Goal: Task Accomplishment & Management: Complete application form

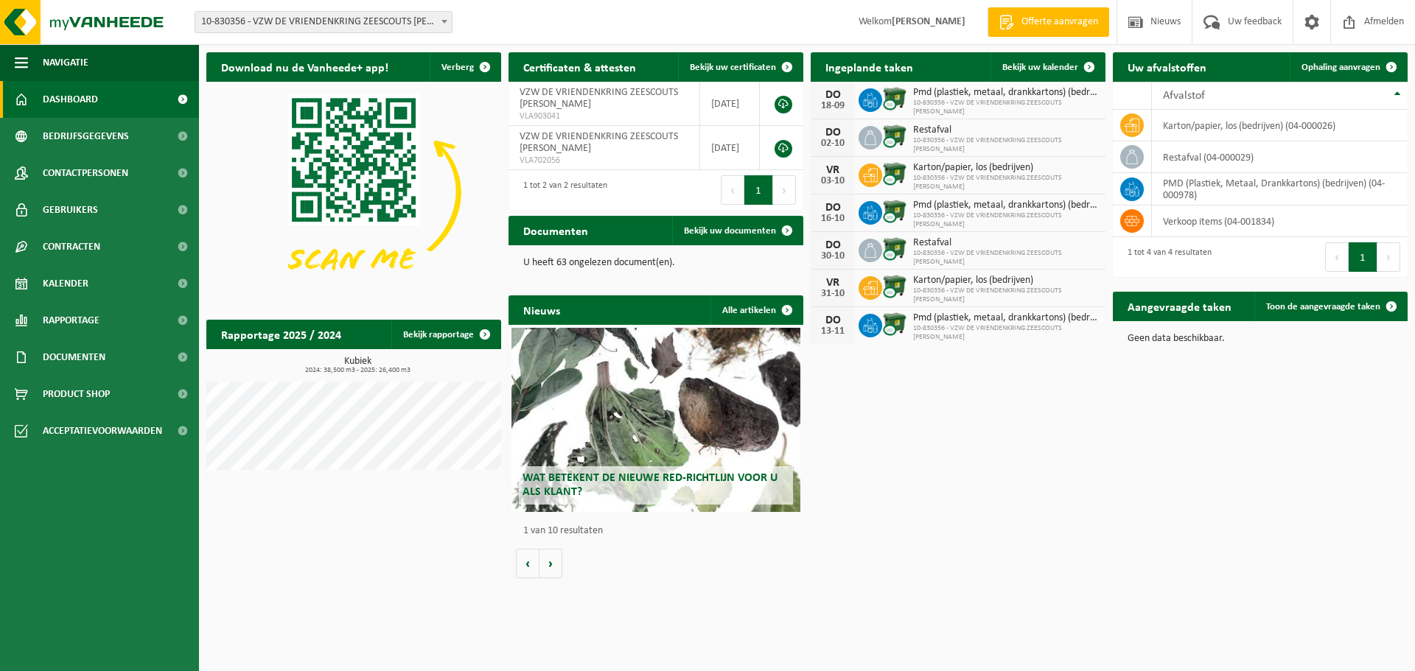
click at [52, 93] on span "Dashboard" at bounding box center [70, 99] width 55 height 37
click at [58, 271] on span "Kalender" at bounding box center [66, 283] width 46 height 37
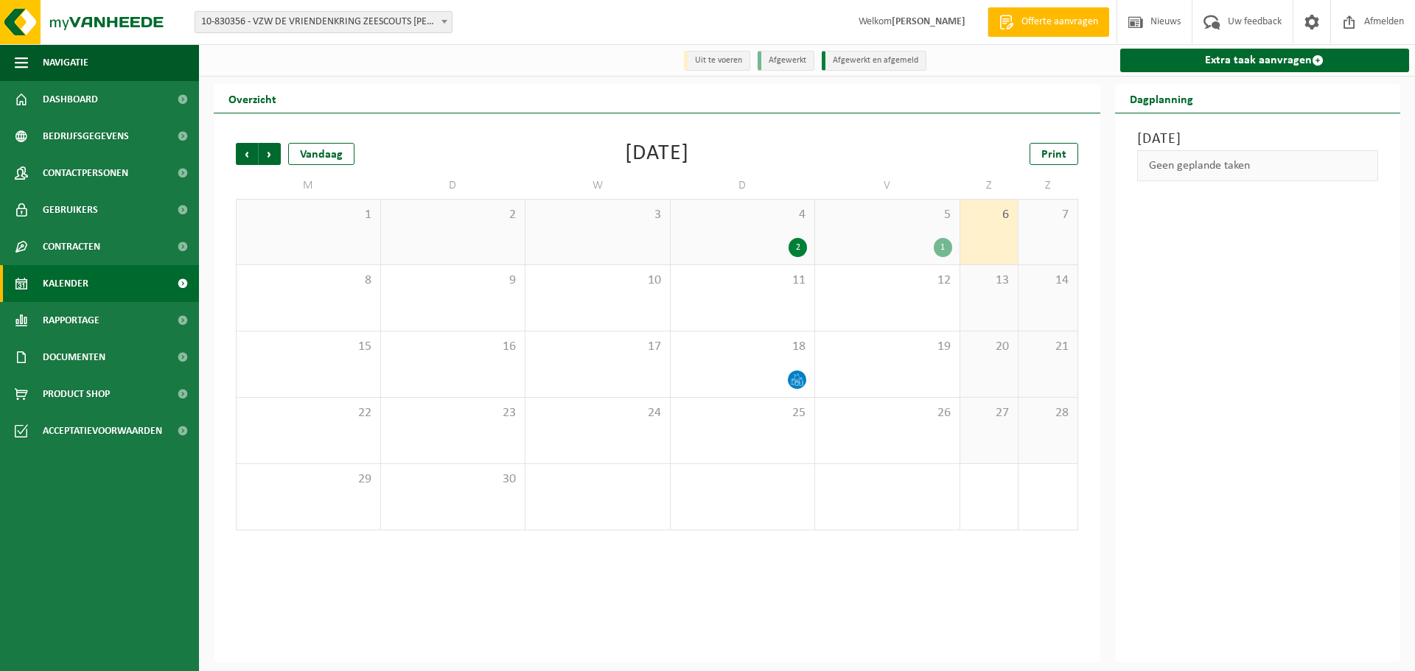
click at [800, 248] on div "2" at bounding box center [798, 247] width 18 height 19
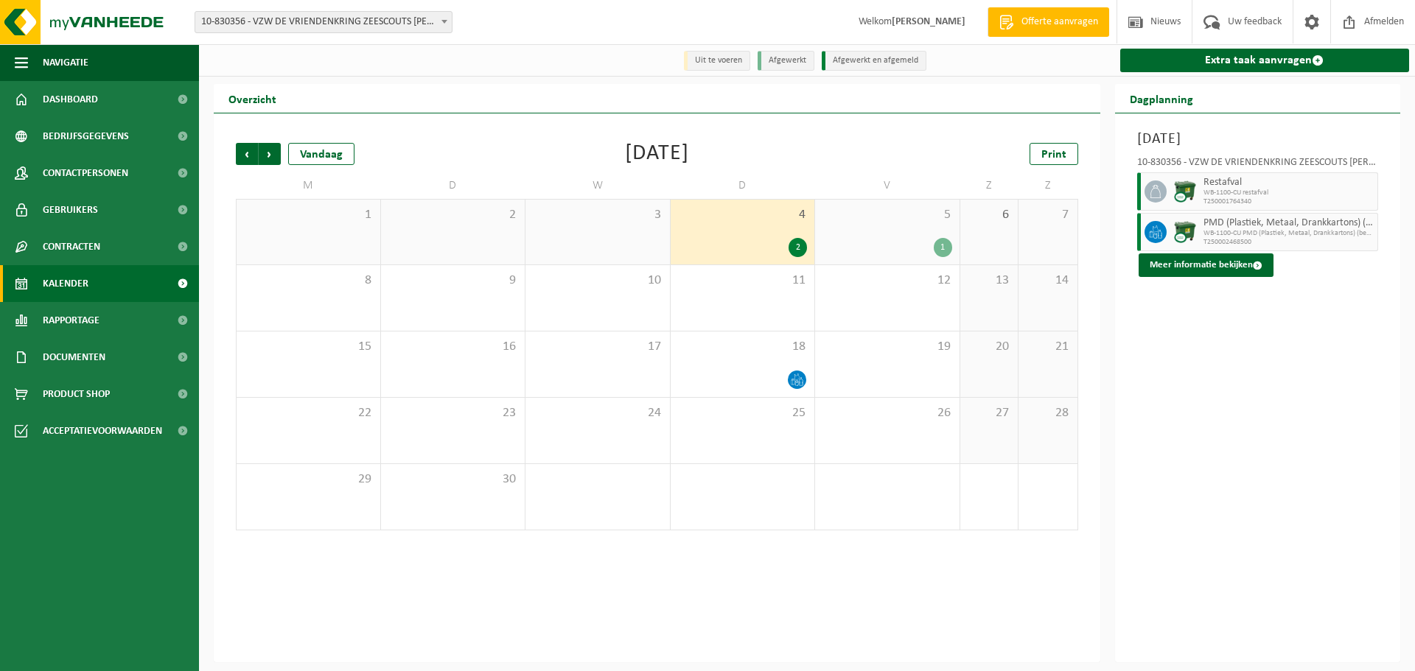
click at [893, 237] on div "5 1" at bounding box center [887, 232] width 144 height 65
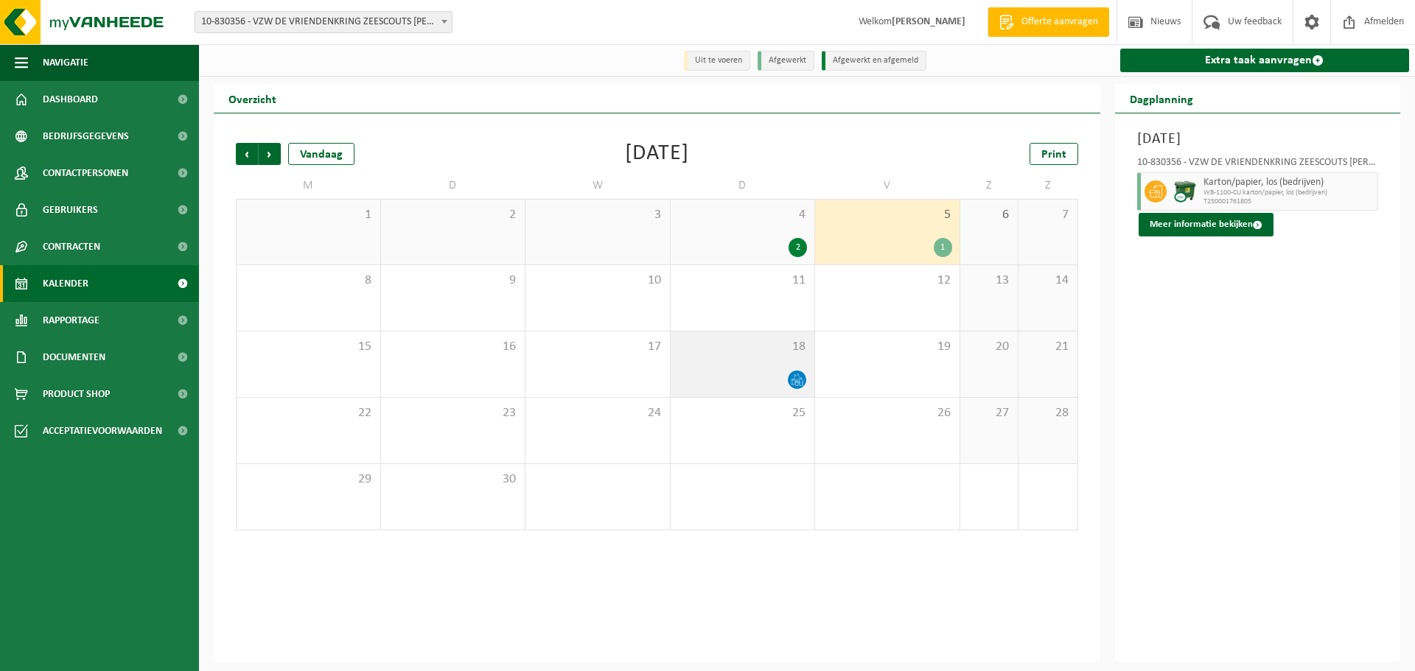
click at [745, 369] on div "18" at bounding box center [743, 365] width 144 height 66
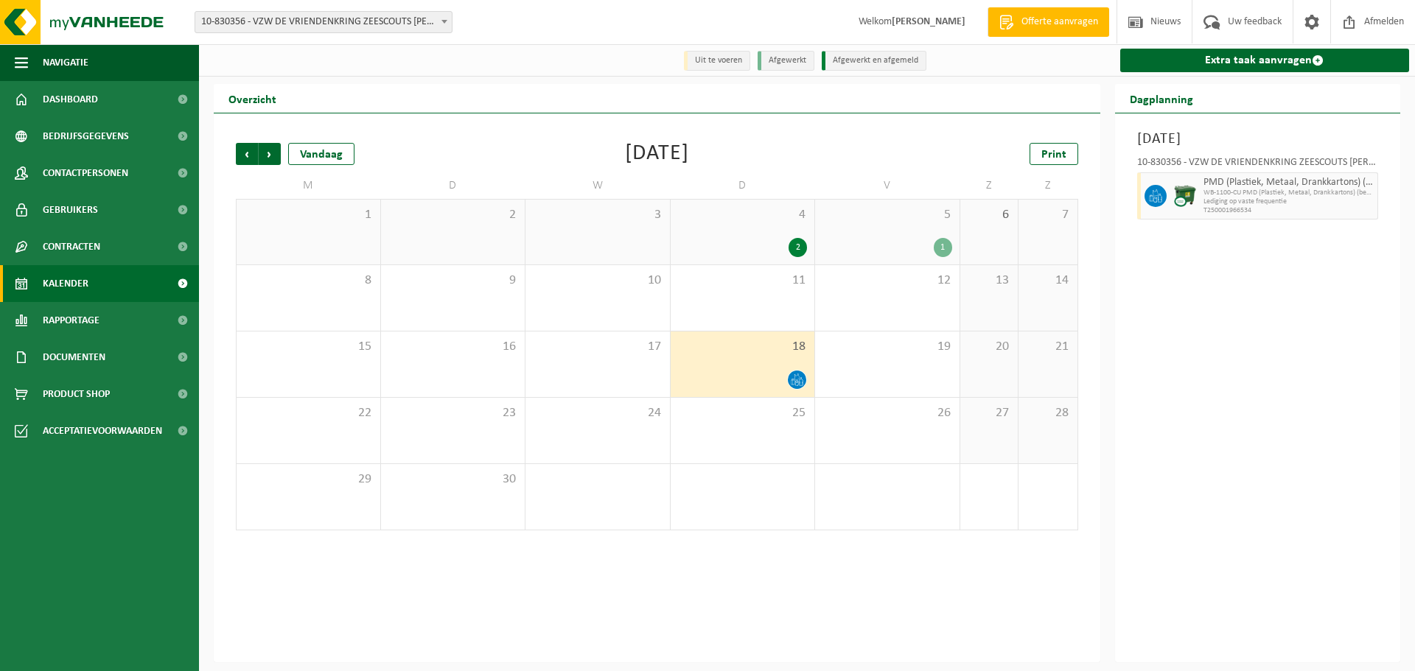
click at [764, 234] on div "4 2" at bounding box center [743, 232] width 144 height 65
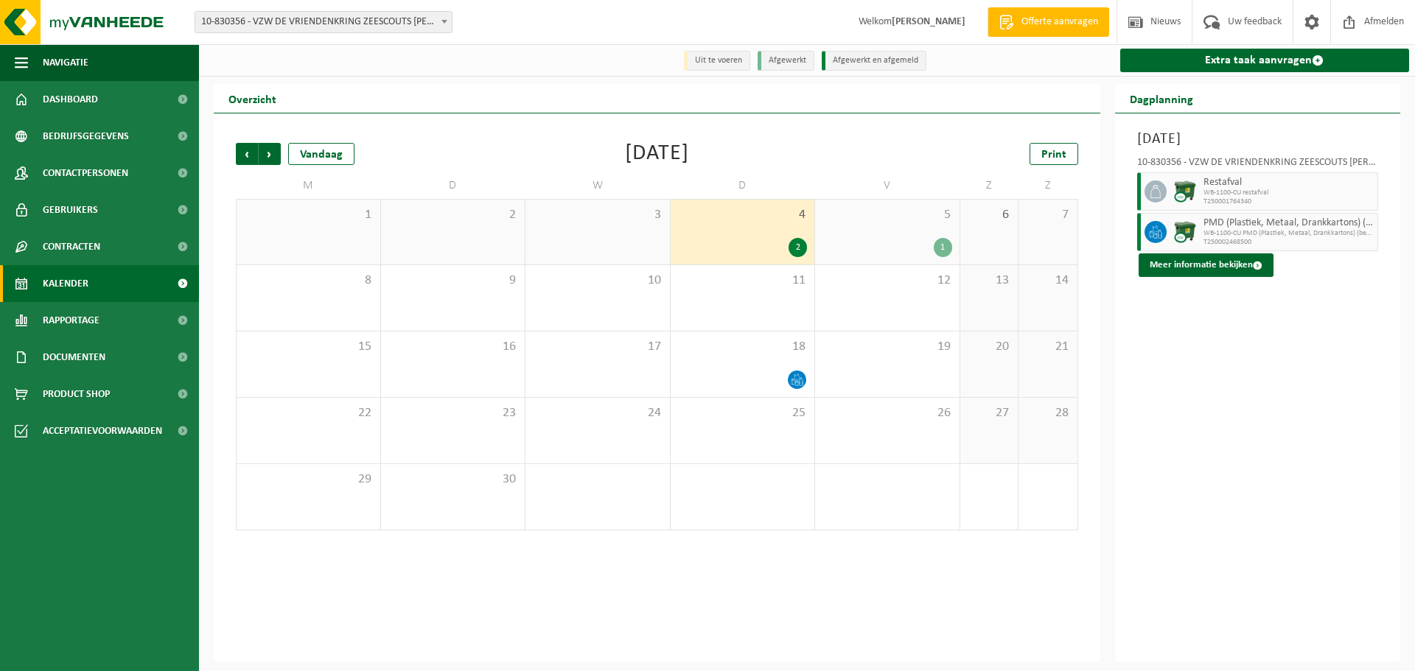
click at [904, 233] on div "5 1" at bounding box center [887, 232] width 144 height 65
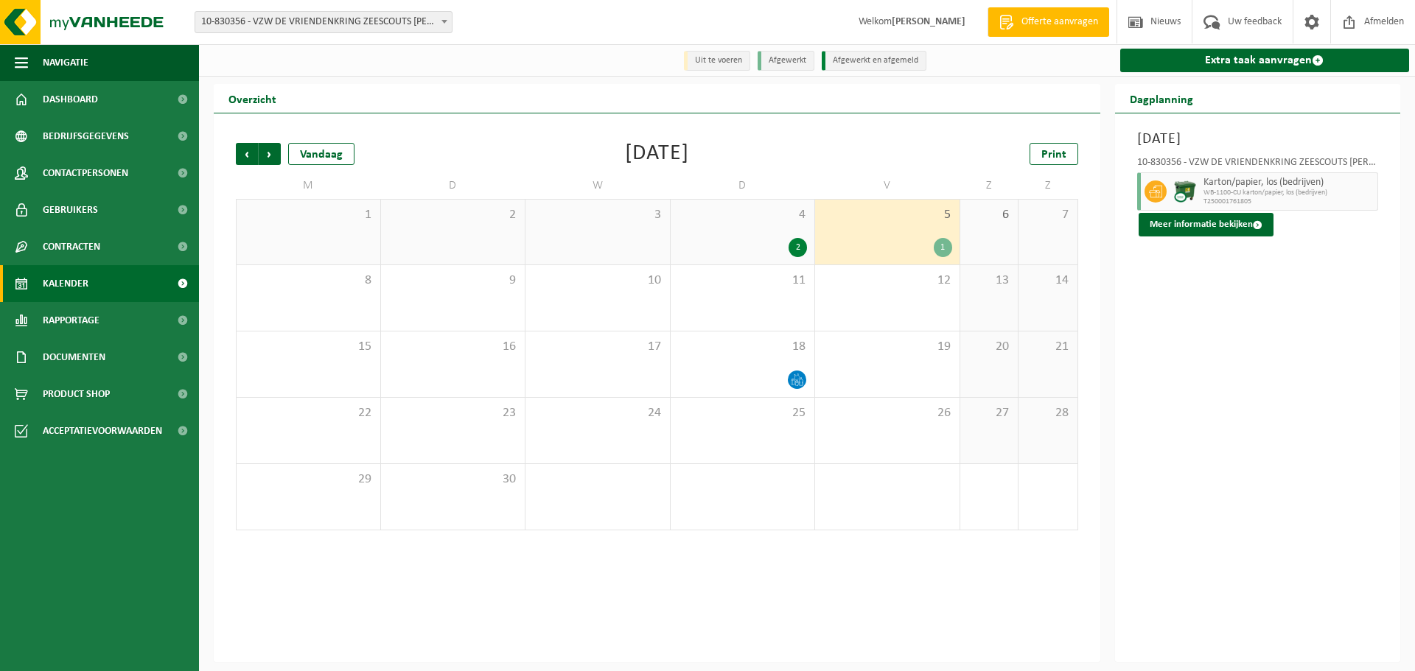
click at [714, 223] on span "4" at bounding box center [743, 215] width 130 height 16
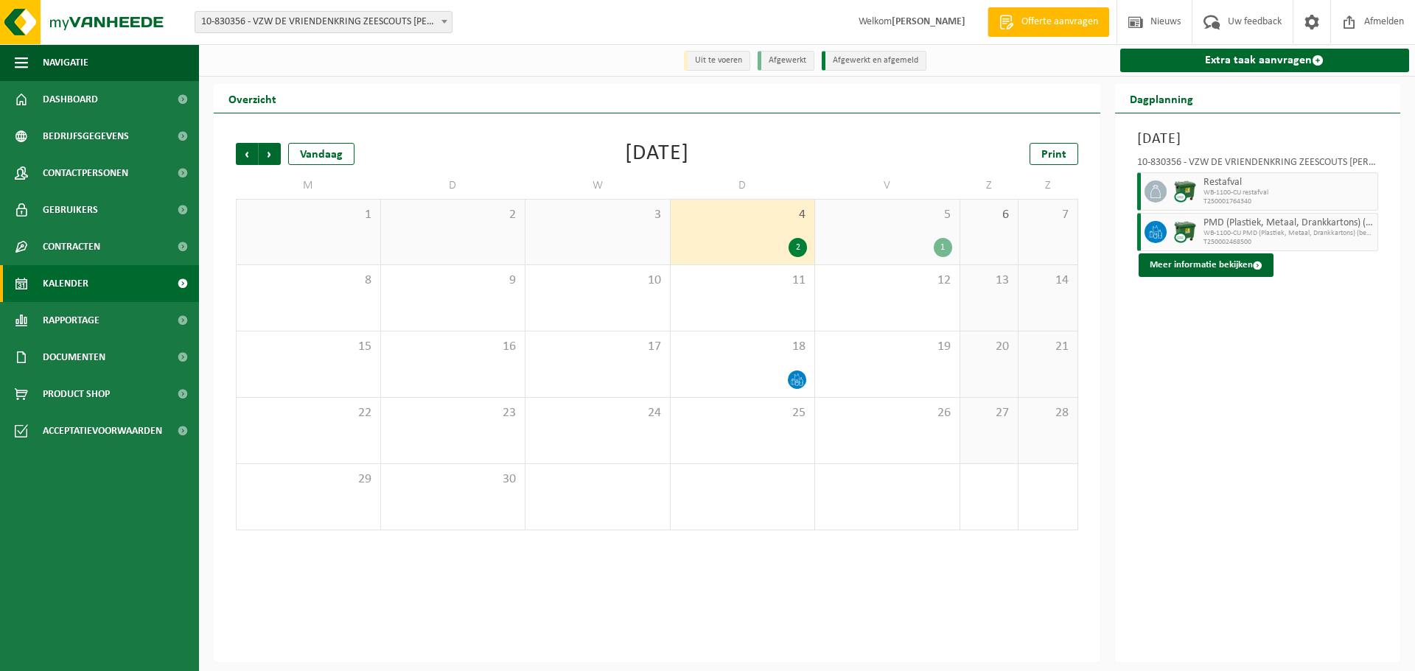
click at [889, 233] on div "5 1" at bounding box center [887, 232] width 144 height 65
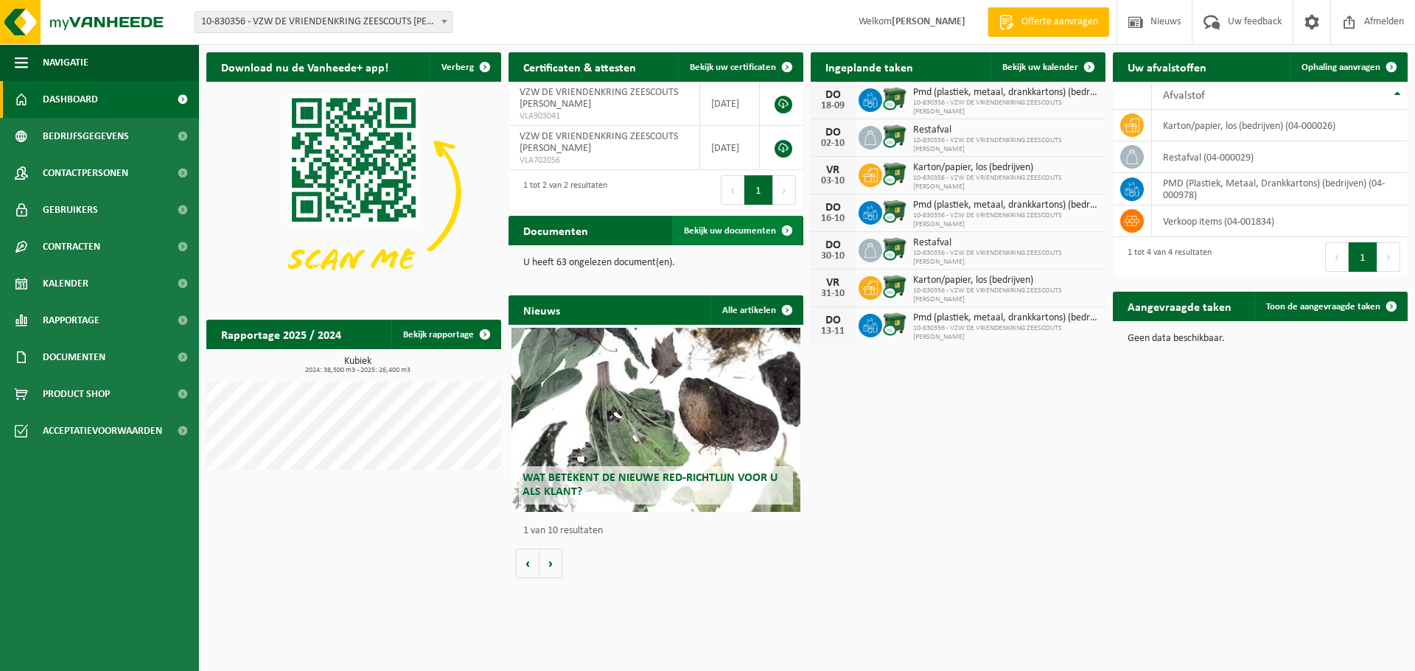
click at [713, 228] on span "Bekijk uw documenten" at bounding box center [730, 231] width 92 height 10
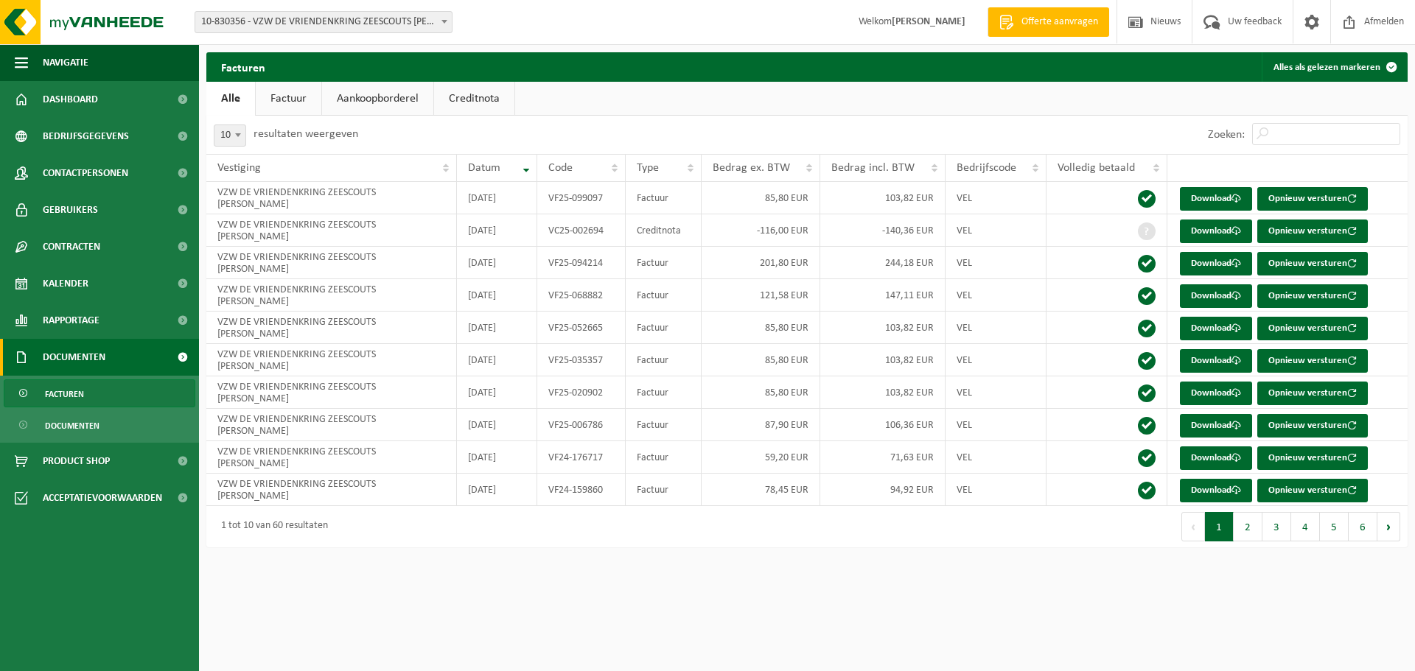
click at [294, 96] on link "Factuur" at bounding box center [289, 99] width 66 height 34
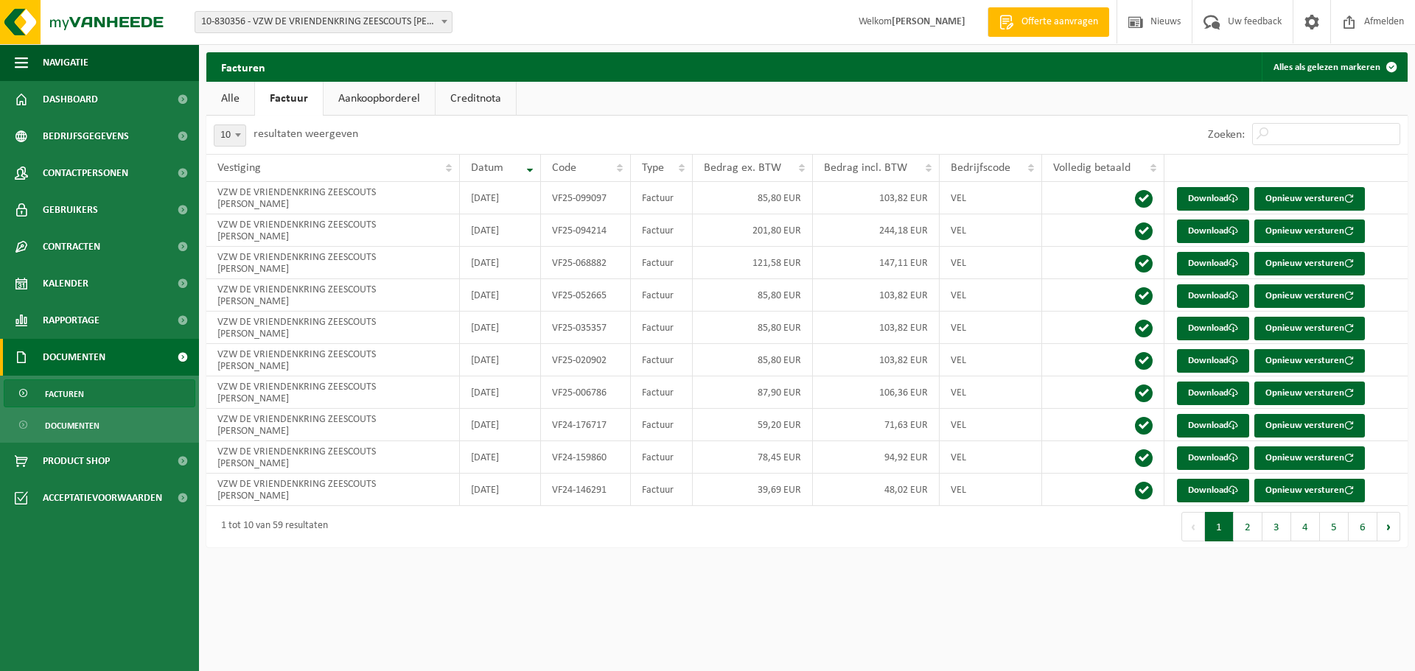
click at [386, 94] on link "Aankoopborderel" at bounding box center [379, 99] width 111 height 34
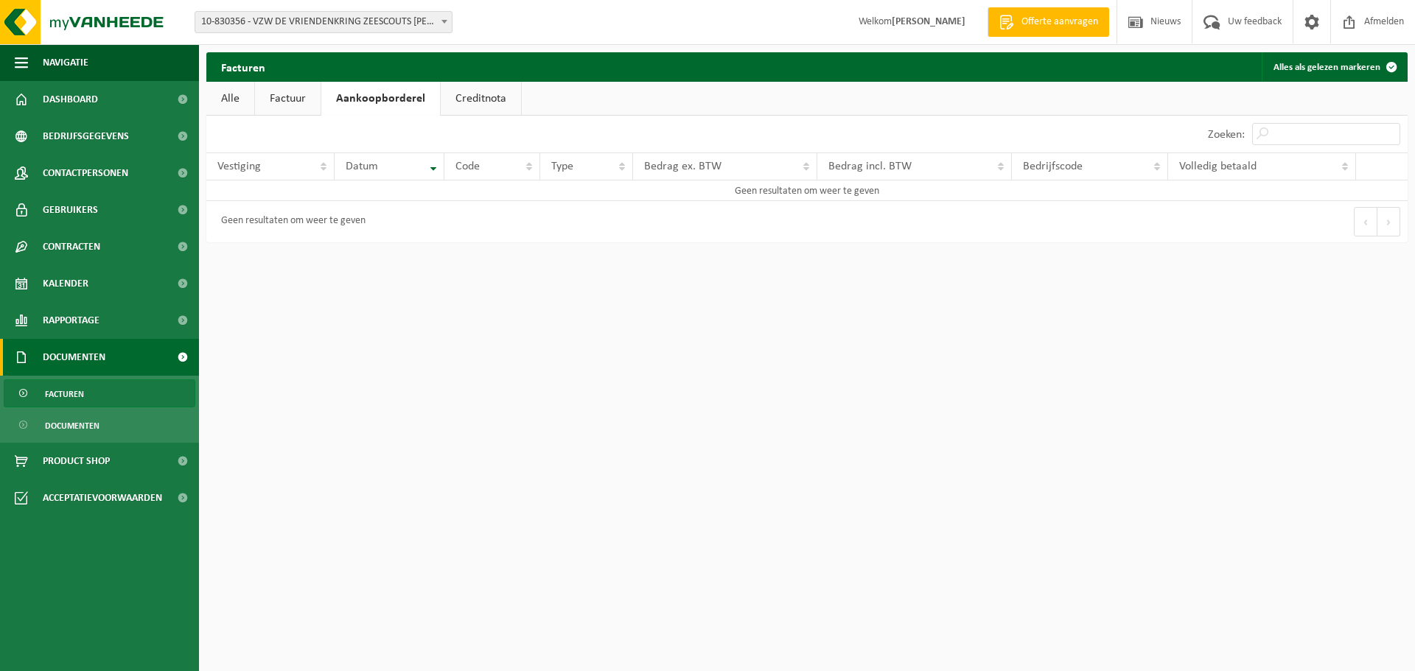
click at [473, 98] on link "Creditnota" at bounding box center [481, 99] width 80 height 34
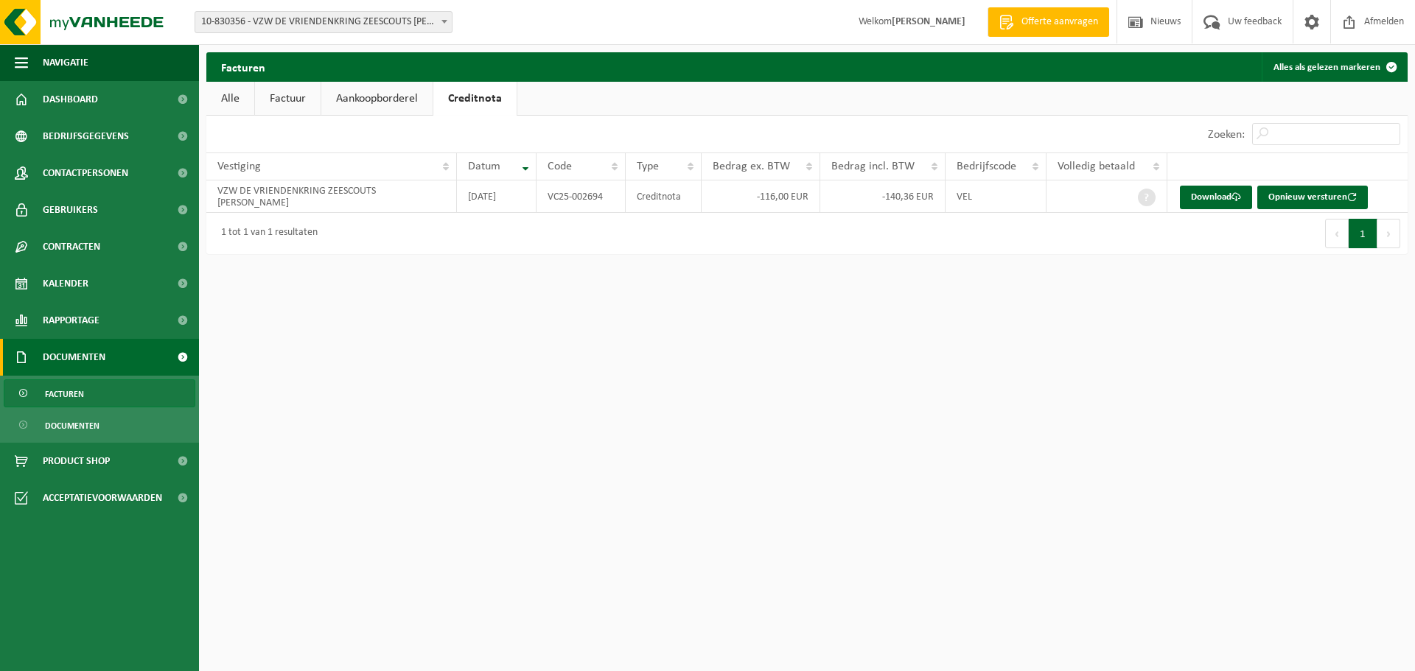
click at [371, 100] on link "Aankoopborderel" at bounding box center [376, 99] width 111 height 34
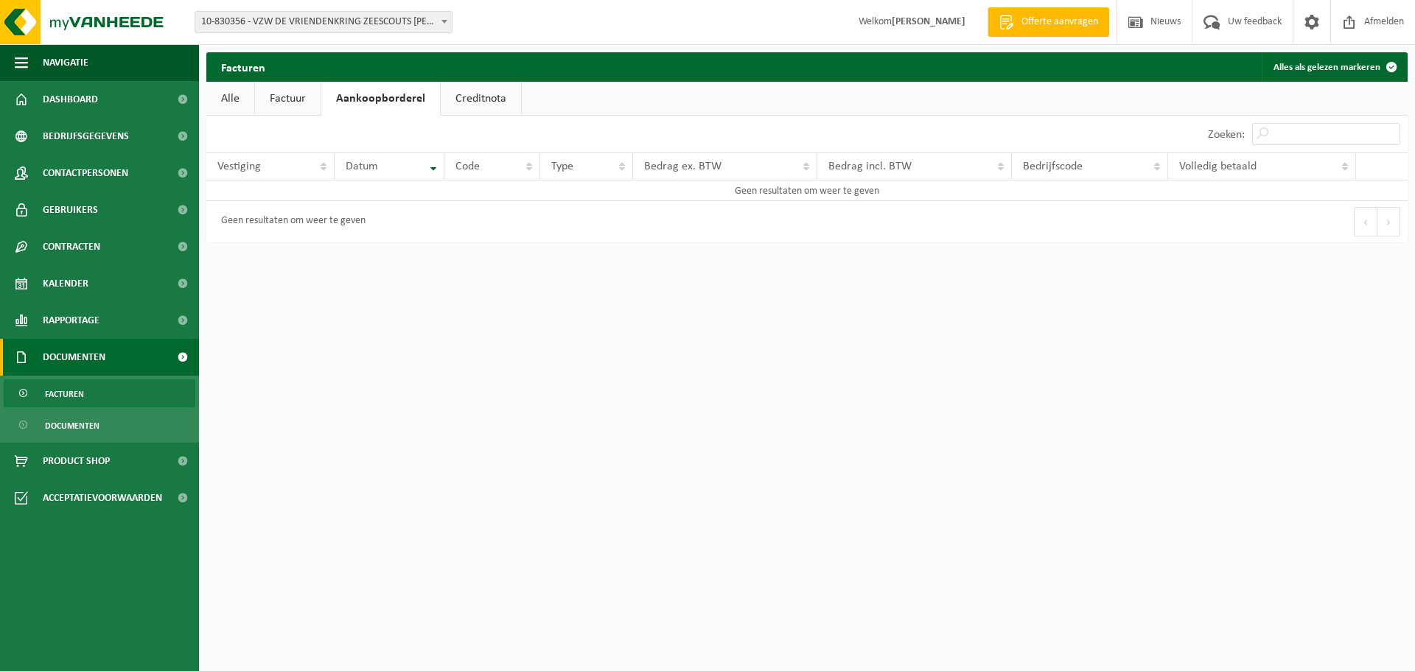
click at [275, 95] on link "Factuur" at bounding box center [288, 99] width 66 height 34
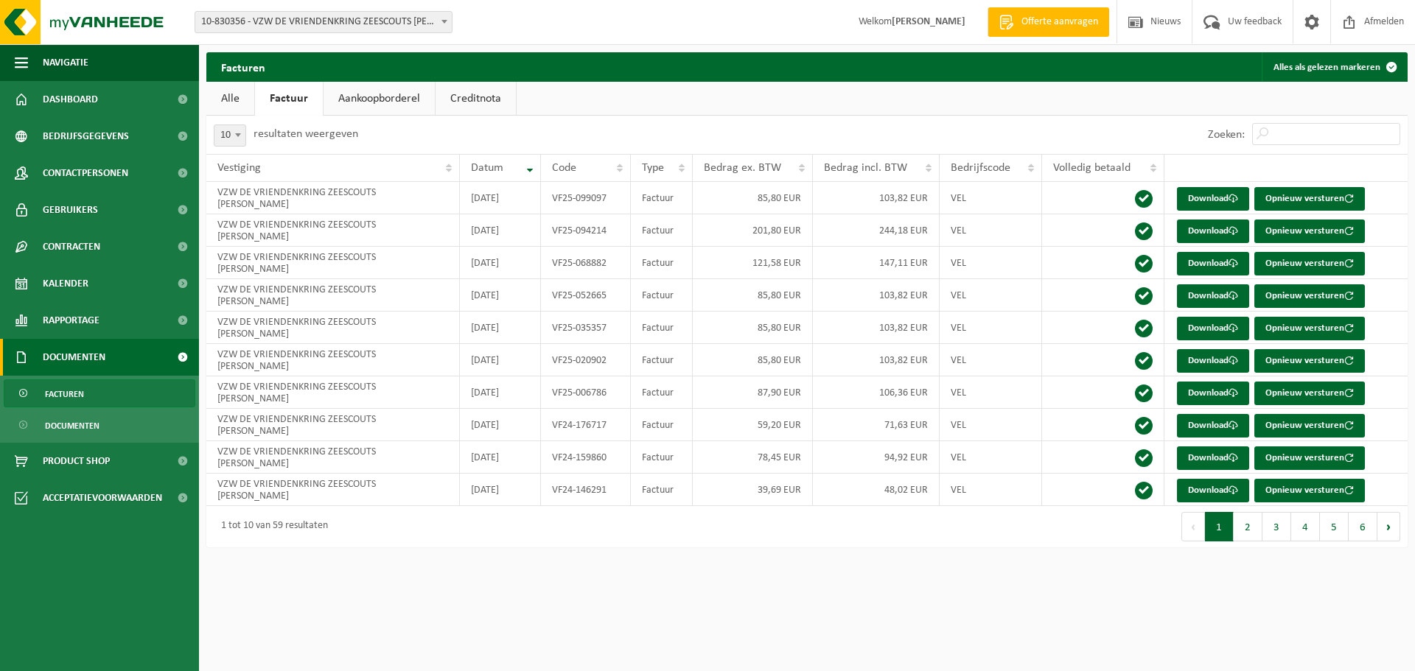
click at [224, 94] on link "Alle" at bounding box center [230, 99] width 48 height 34
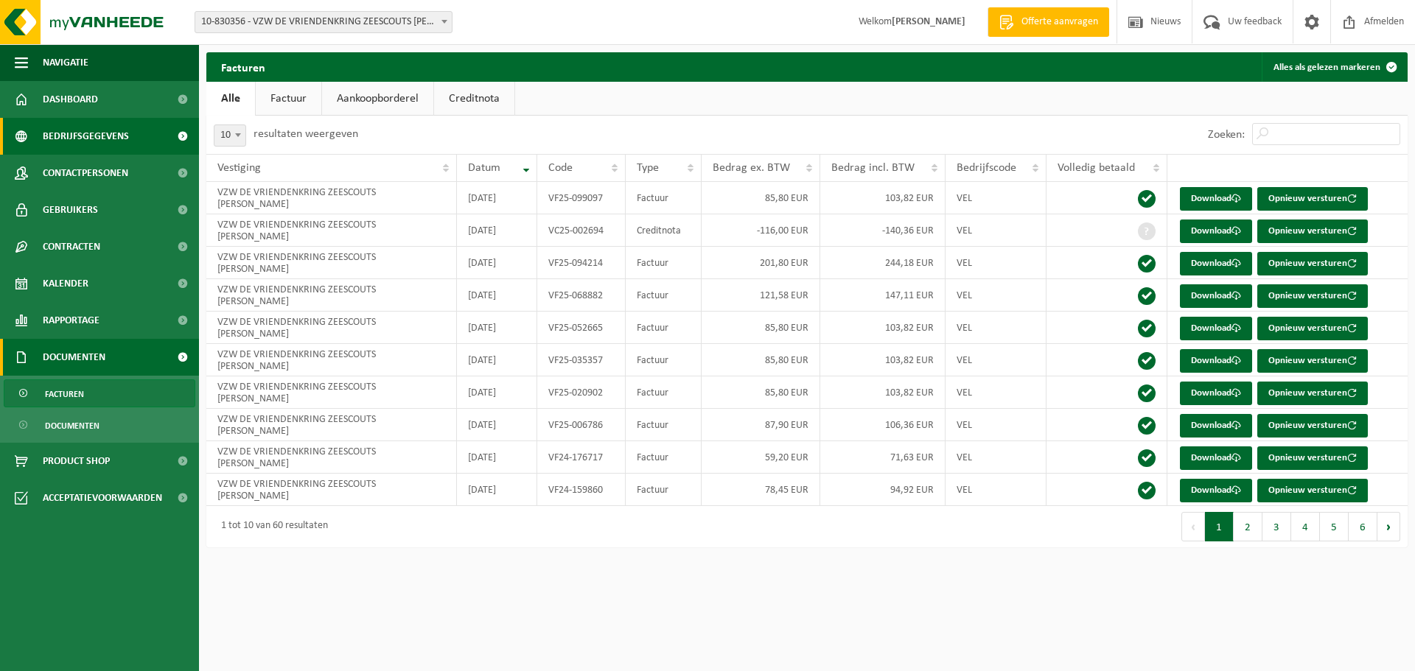
click at [80, 134] on span "Bedrijfsgegevens" at bounding box center [86, 136] width 86 height 37
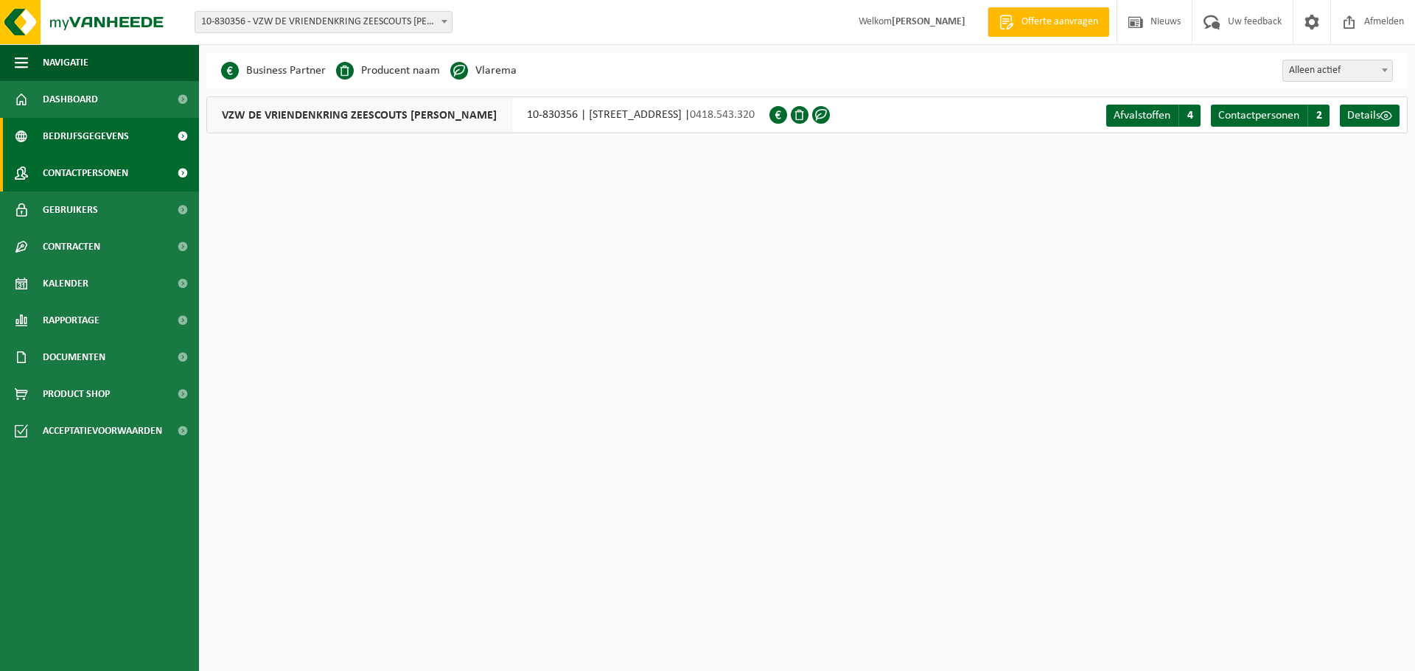
click at [91, 174] on span "Contactpersonen" at bounding box center [85, 173] width 85 height 37
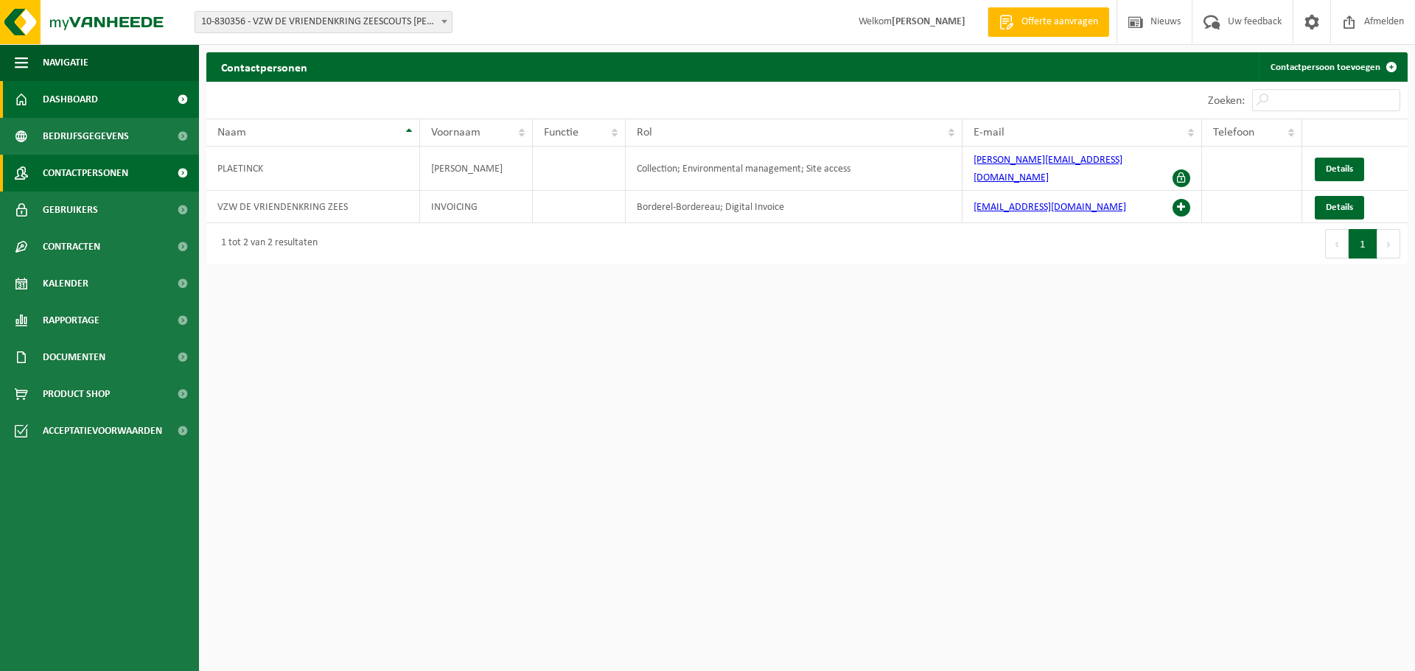
click at [78, 91] on span "Dashboard" at bounding box center [70, 99] width 55 height 37
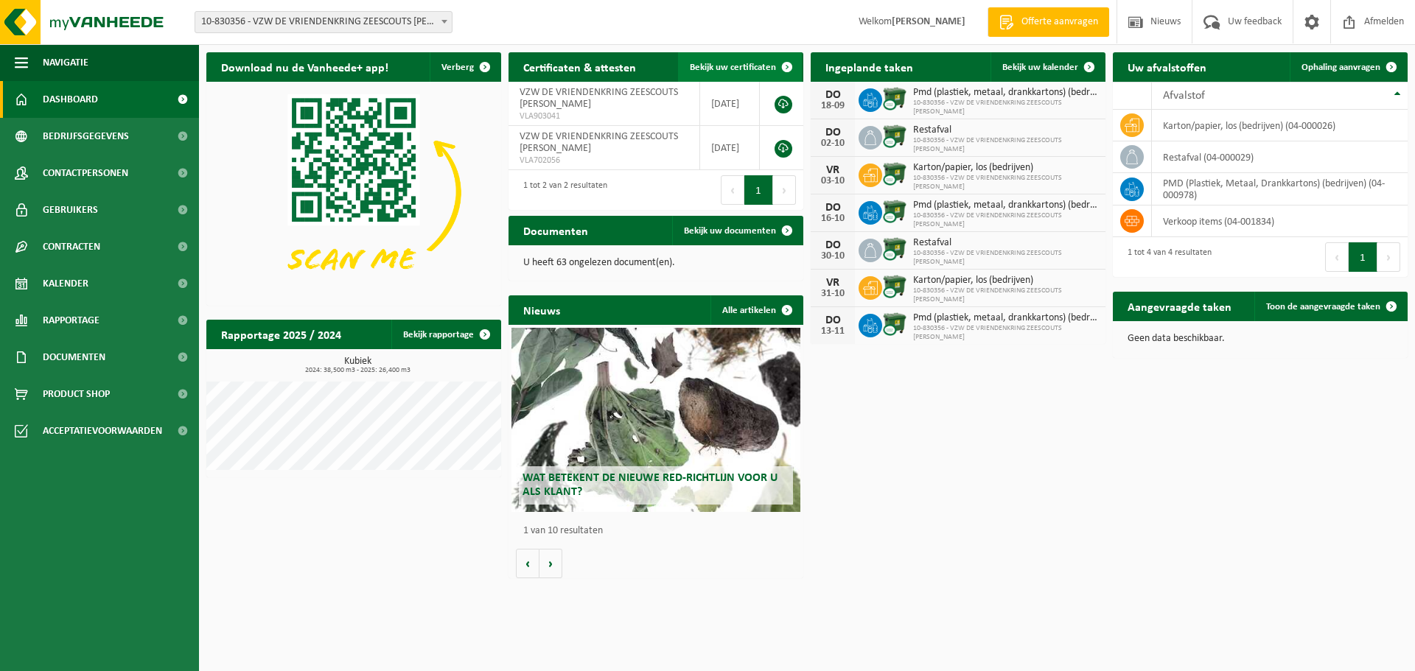
click at [735, 65] on span "Bekijk uw certificaten" at bounding box center [733, 68] width 86 height 10
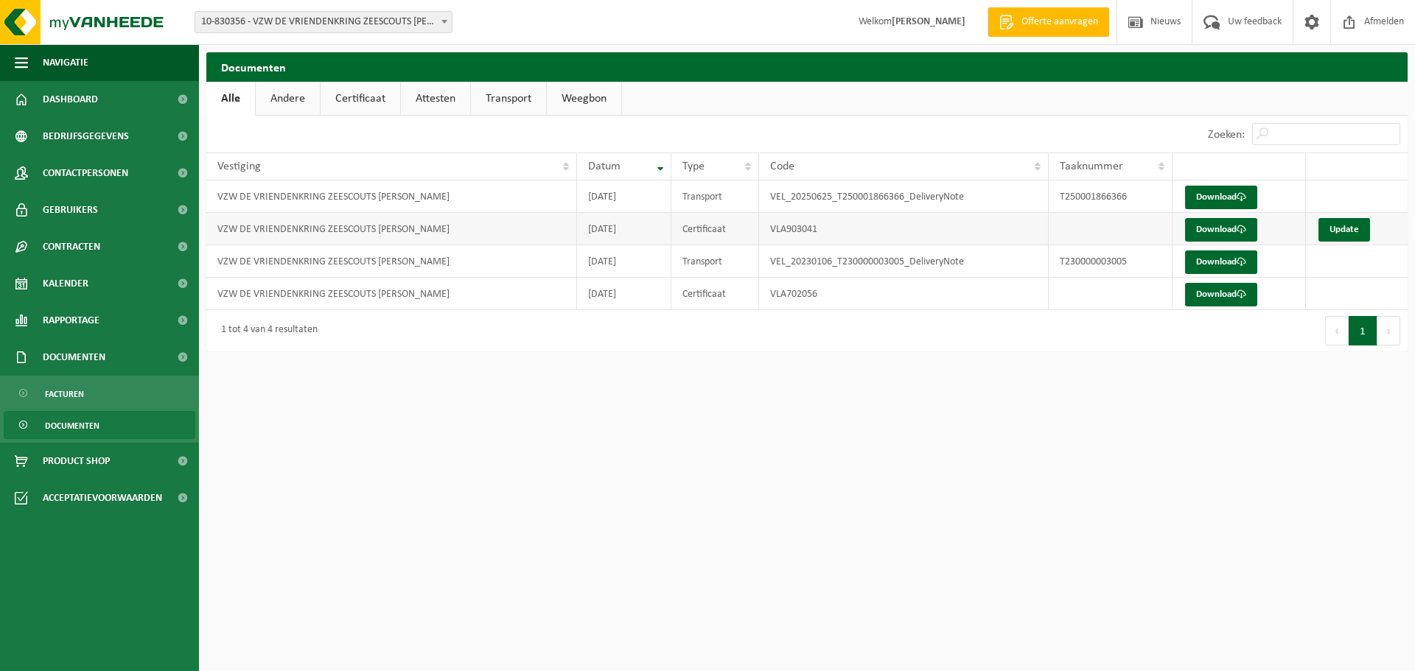
click at [774, 231] on td "VLA903041" at bounding box center [904, 229] width 290 height 32
click at [1350, 231] on link "Update" at bounding box center [1345, 230] width 52 height 24
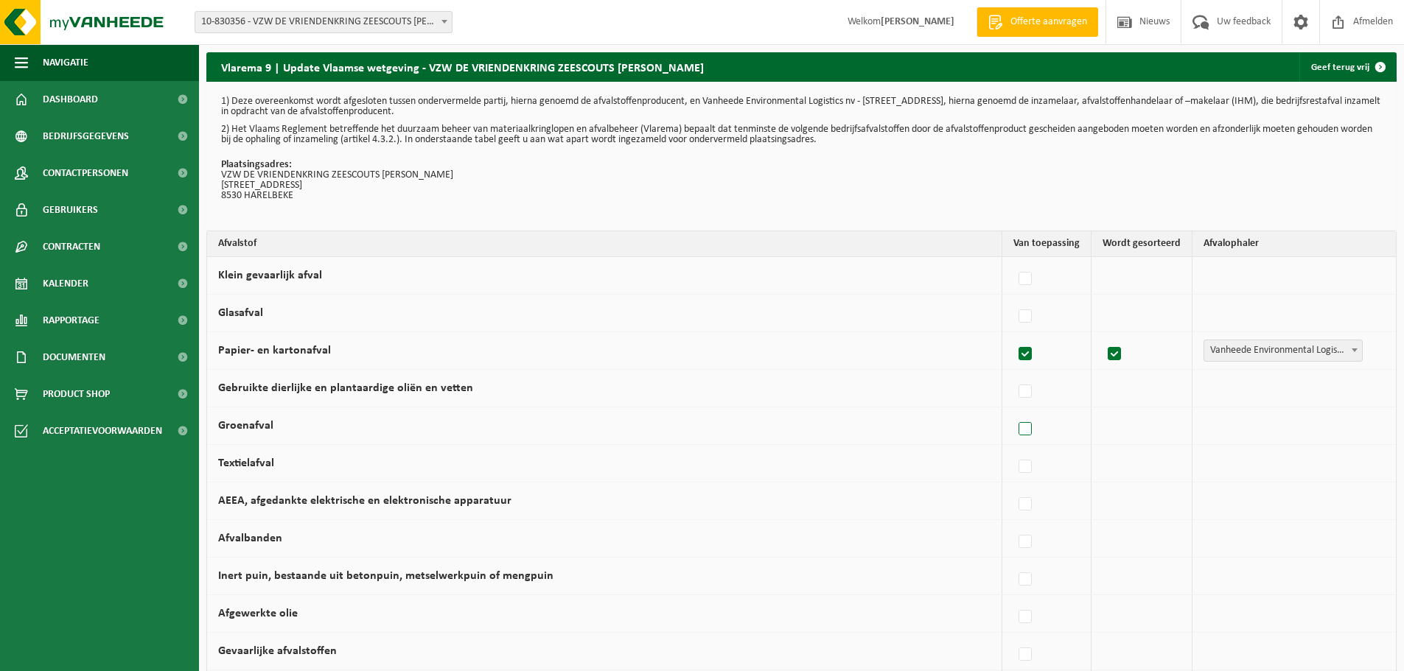
click at [1026, 432] on label at bounding box center [1026, 430] width 21 height 22
click at [1013, 411] on input "Groenafval" at bounding box center [1013, 411] width 1 height 1
checkbox input "true"
click at [1298, 431] on span "Vanheede Environmental Logistics" at bounding box center [1281, 426] width 161 height 21
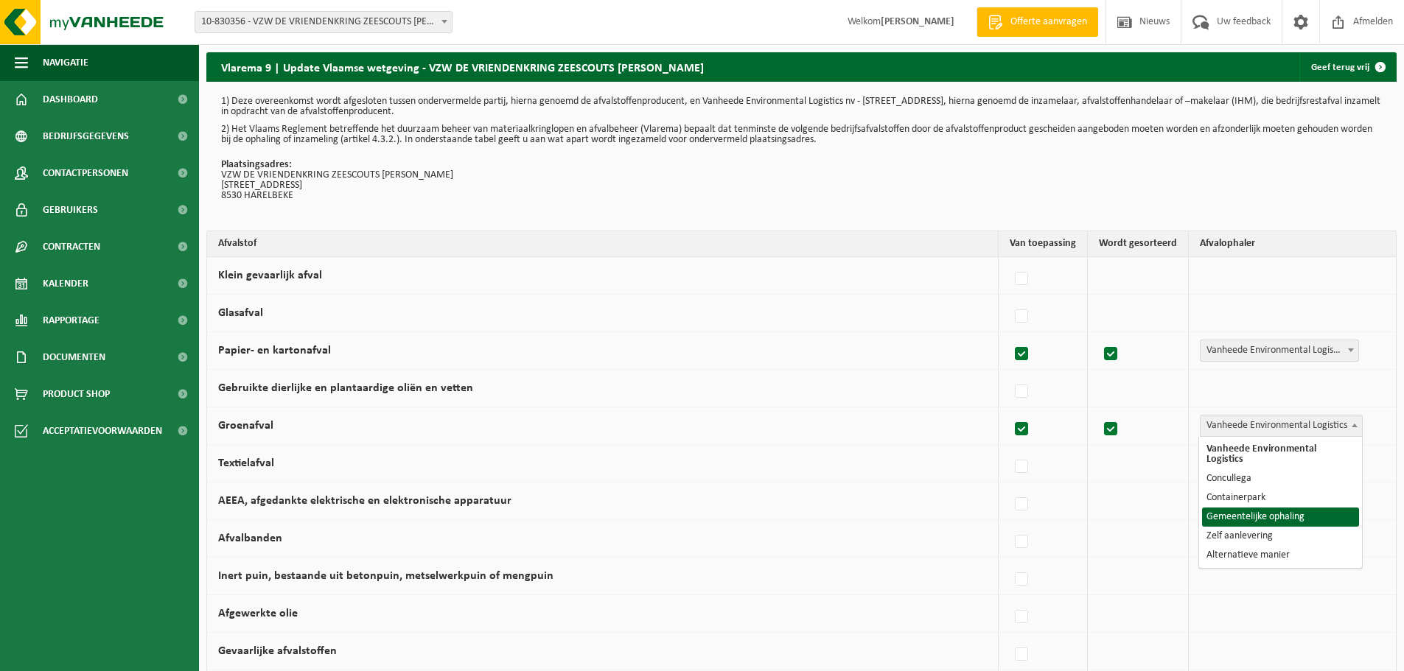
select select "Gemeentelijke ophaling"
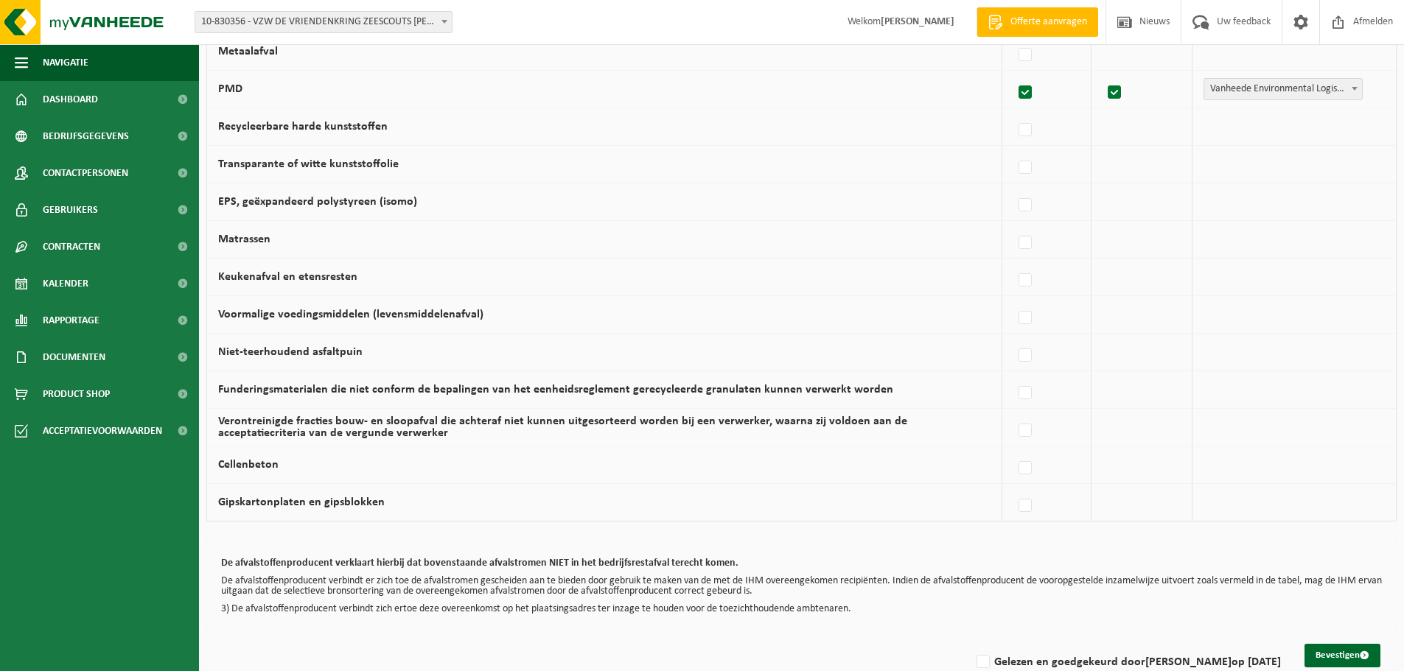
scroll to position [857, 0]
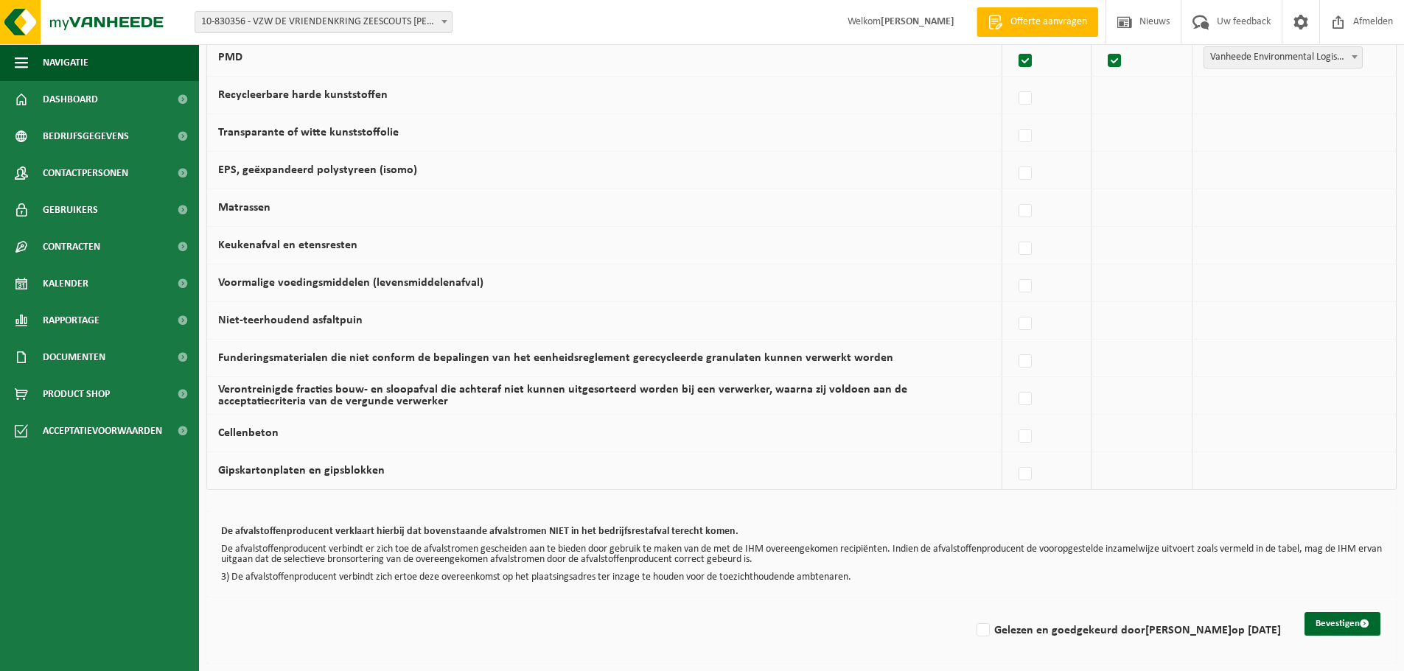
drag, startPoint x: 1338, startPoint y: 624, endPoint x: 983, endPoint y: 615, distance: 354.6
click at [984, 615] on div "Bevestigen Gelezen en goedgekeurd door HENDRIK PLAETINCK op 06/09/25" at bounding box center [801, 631] width 1190 height 66
click at [974, 626] on label "Gelezen en goedgekeurd door HENDRIK PLAETINCK op 06/09/25" at bounding box center [1127, 631] width 307 height 22
click at [971, 612] on input "Gelezen en goedgekeurd door HENDRIK PLAETINCK op 06/09/25" at bounding box center [971, 612] width 1 height 1
checkbox input "true"
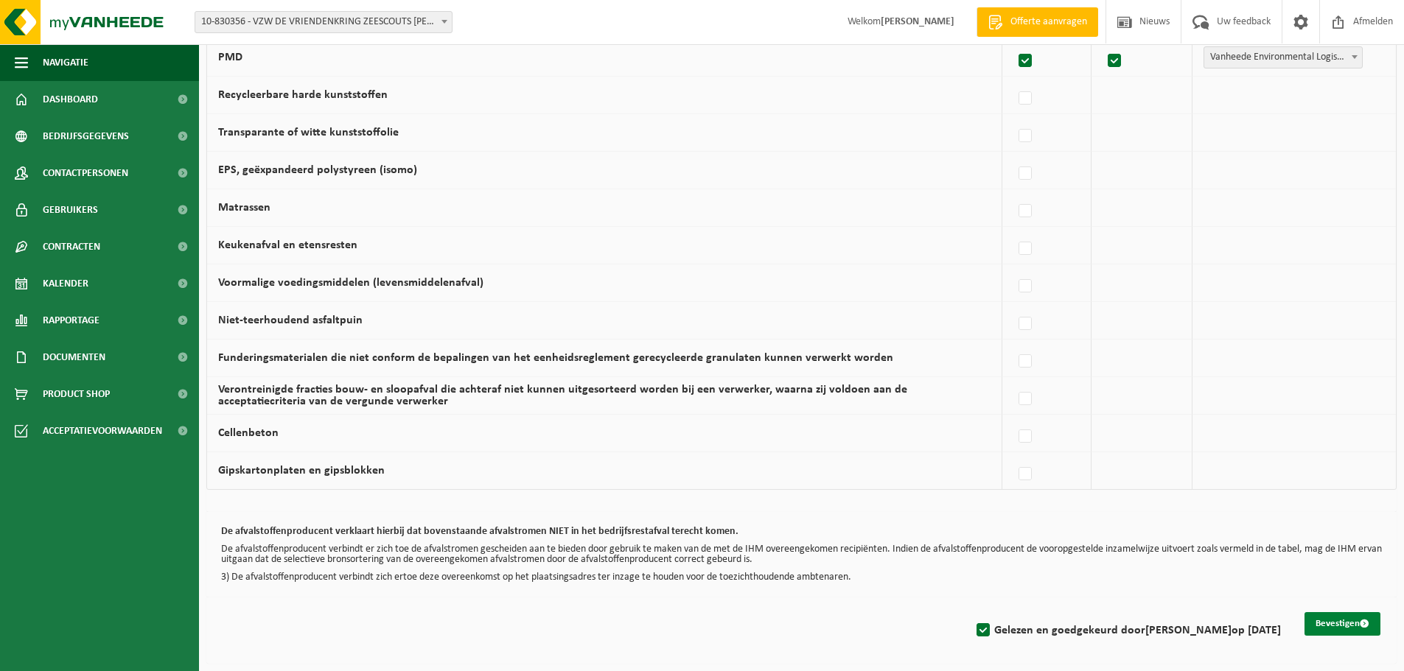
click at [1330, 623] on button "Bevestigen" at bounding box center [1343, 624] width 76 height 24
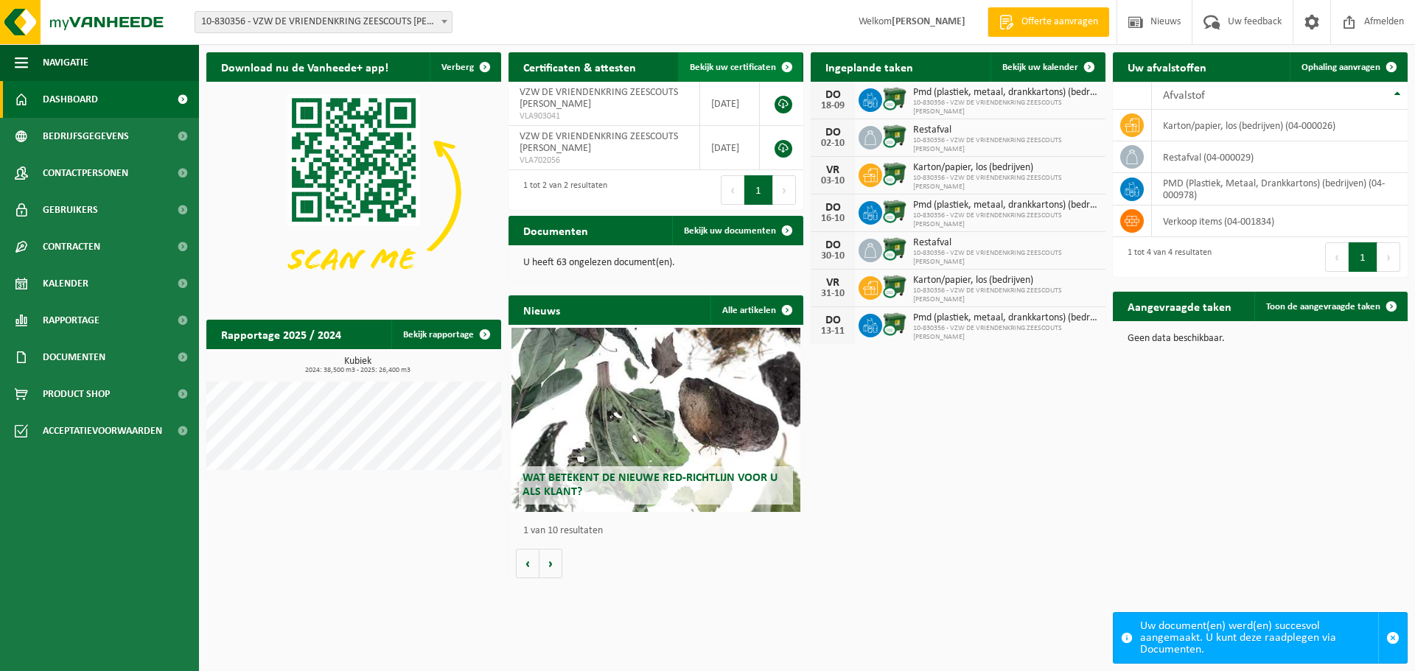
click at [745, 66] on span "Bekijk uw certificaten" at bounding box center [733, 68] width 86 height 10
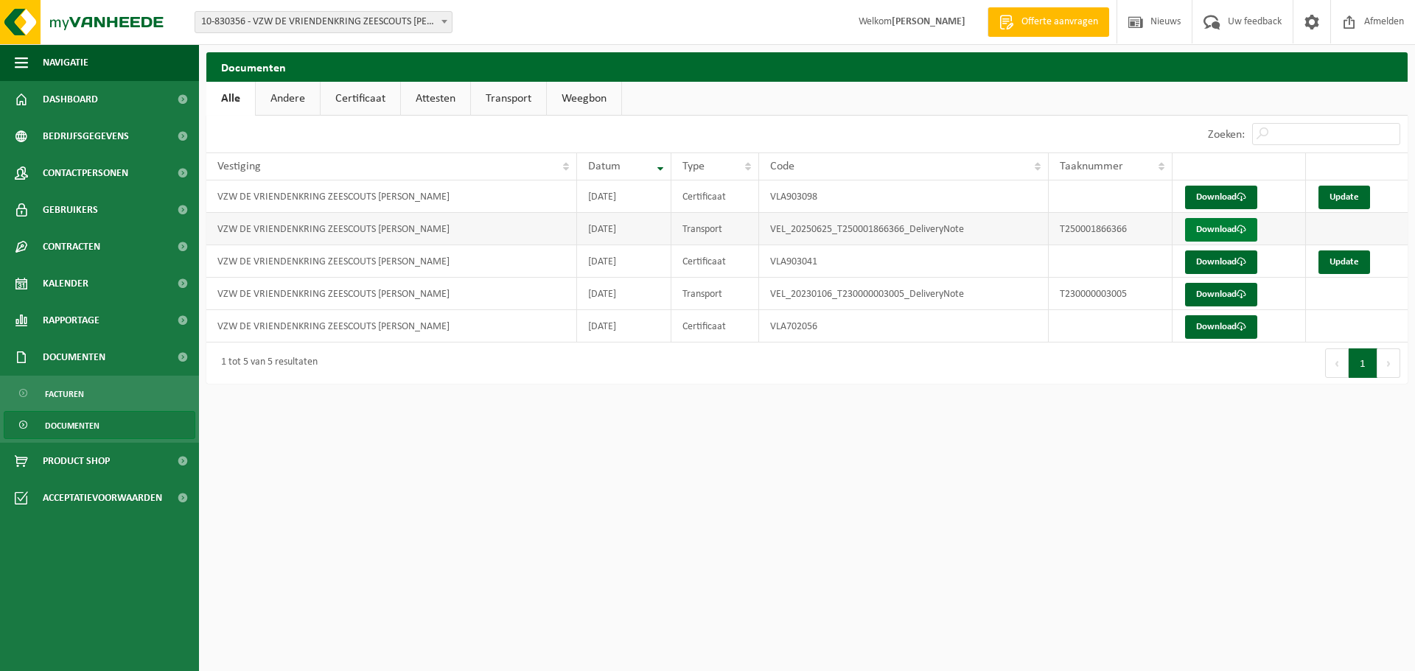
click at [1201, 230] on link "Download" at bounding box center [1221, 230] width 72 height 24
click at [1207, 195] on link "Download" at bounding box center [1221, 198] width 72 height 24
